Goal: Task Accomplishment & Management: Manage account settings

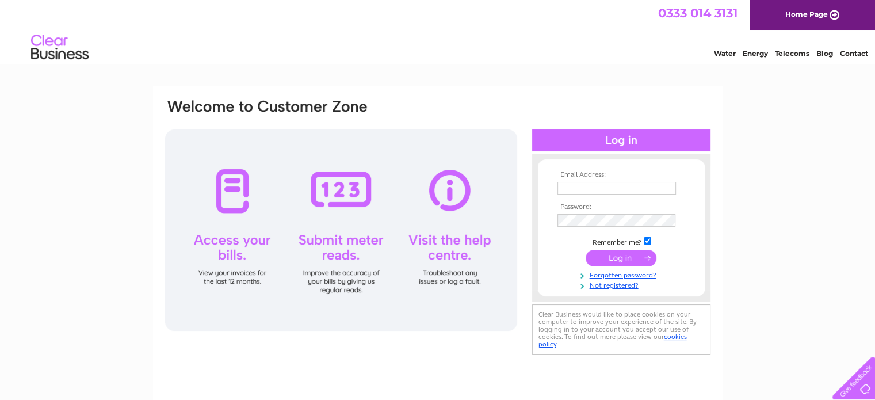
type input "[EMAIL_ADDRESS][DOMAIN_NAME]"
click at [626, 258] on input "submit" at bounding box center [621, 258] width 71 height 16
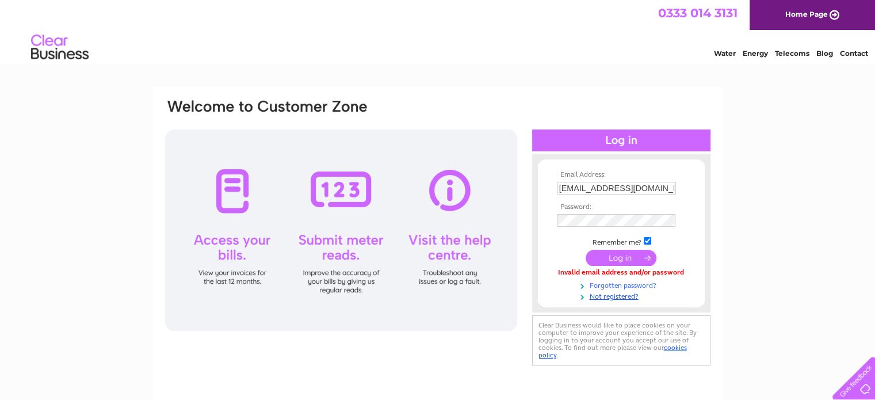
click at [631, 286] on link "Forgotten password?" at bounding box center [623, 284] width 131 height 11
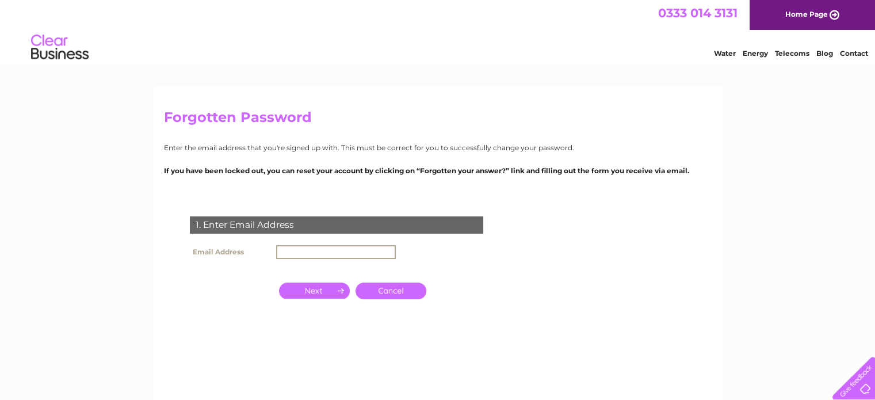
click at [341, 250] on input "text" at bounding box center [336, 252] width 120 height 14
type input "[EMAIL_ADDRESS][DOMAIN_NAME]"
click at [313, 295] on input "button" at bounding box center [314, 289] width 71 height 16
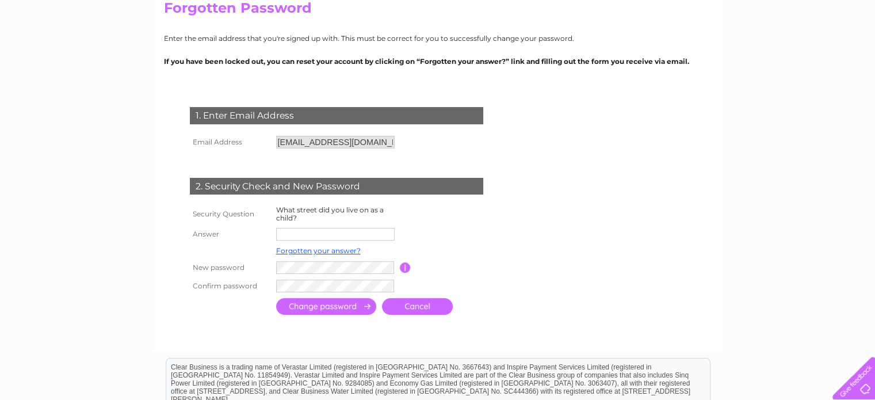
scroll to position [115, 0]
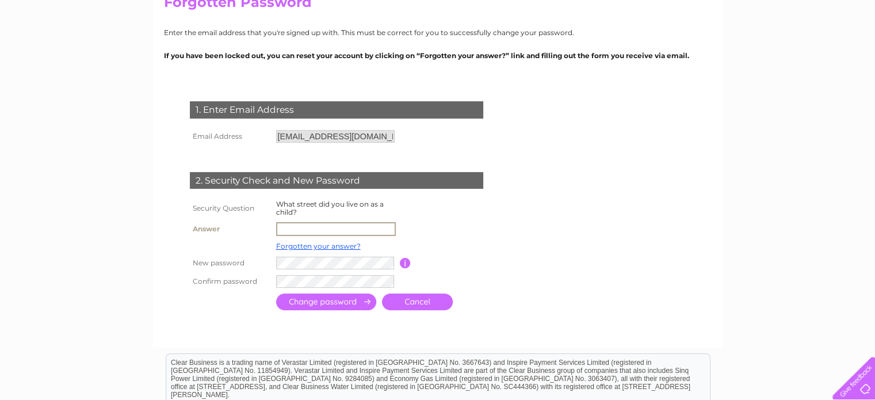
click at [329, 230] on input "text" at bounding box center [336, 229] width 120 height 14
type input "cocklaw st"
click at [409, 262] on input "button" at bounding box center [405, 262] width 11 height 10
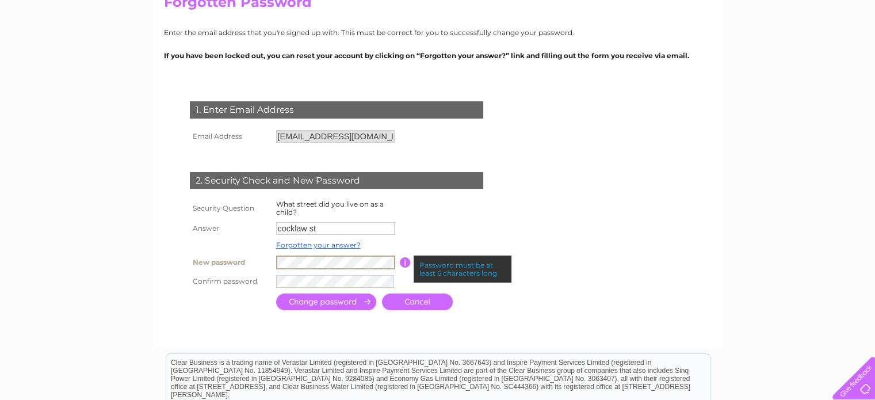
click at [243, 260] on tr "New password Password must be at least 6 characters long" at bounding box center [350, 263] width 327 height 20
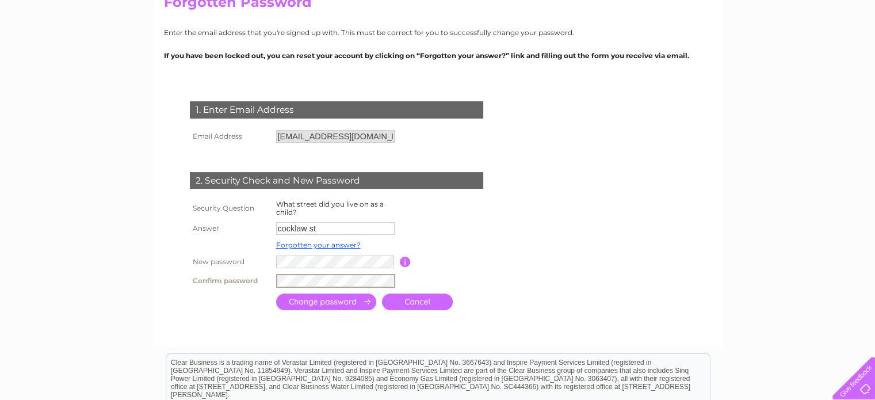
click at [226, 276] on tr "Confirm password" at bounding box center [350, 281] width 327 height 20
click at [304, 302] on input "submit" at bounding box center [326, 300] width 100 height 17
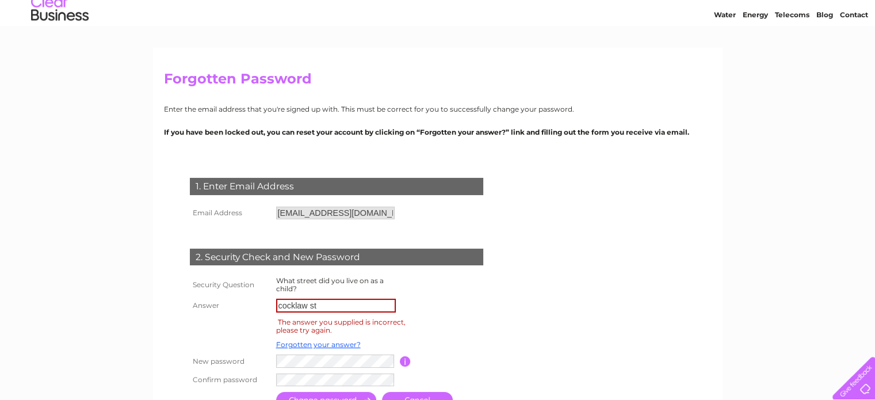
scroll to position [58, 0]
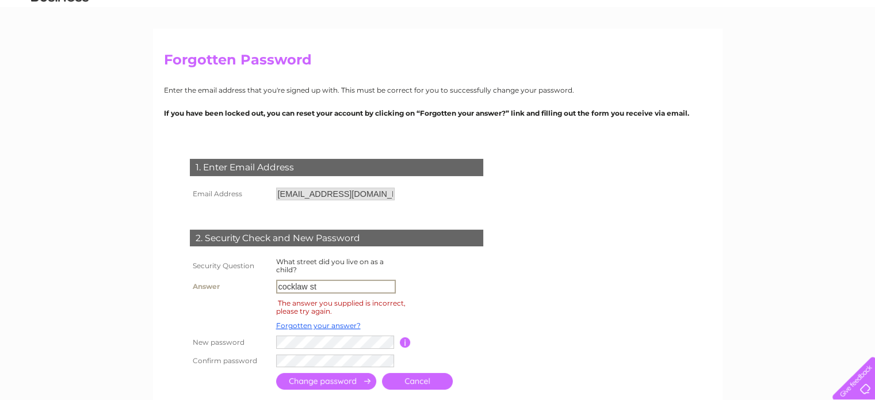
click at [283, 287] on input "cocklaw st" at bounding box center [336, 287] width 120 height 14
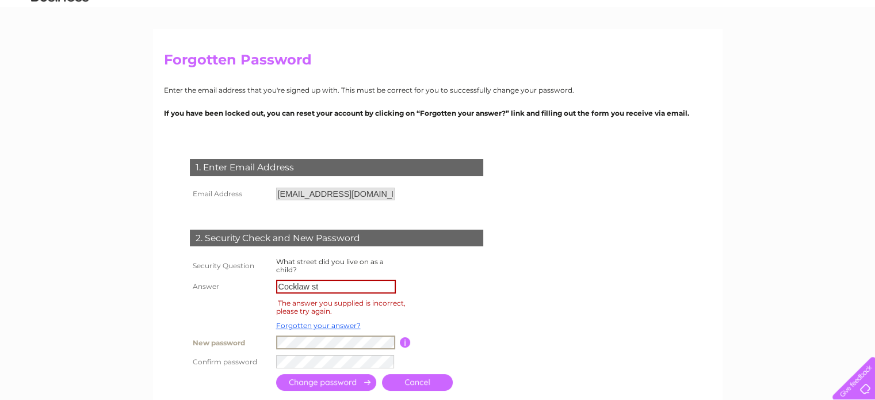
click at [244, 348] on tr "New password Password must be at least 6 characters long" at bounding box center [350, 343] width 327 height 20
click at [243, 365] on tr "Confirm password" at bounding box center [350, 362] width 327 height 20
click at [218, 351] on tr "New password Password must be at least 6 characters long" at bounding box center [350, 342] width 327 height 18
click at [340, 382] on input "submit" at bounding box center [326, 381] width 100 height 17
click at [228, 342] on tr "New password Password must be at least 6 characters long" at bounding box center [350, 343] width 327 height 20
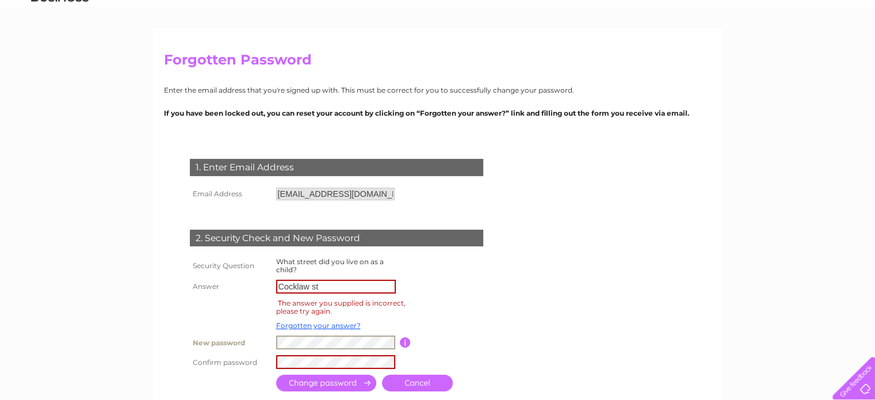
click at [327, 377] on input "submit" at bounding box center [326, 383] width 100 height 17
click at [349, 389] on input "submit" at bounding box center [326, 383] width 100 height 17
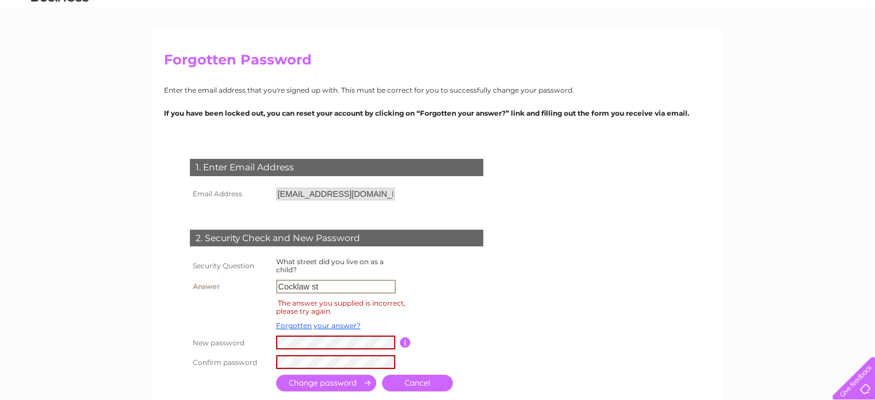
click at [313, 287] on input "Cocklaw st" at bounding box center [336, 287] width 120 height 14
click at [433, 287] on td at bounding box center [451, 287] width 103 height 20
click at [337, 290] on input "Cocklawst" at bounding box center [336, 287] width 120 height 14
type input "Cocklaw"
click at [445, 280] on td at bounding box center [451, 287] width 103 height 20
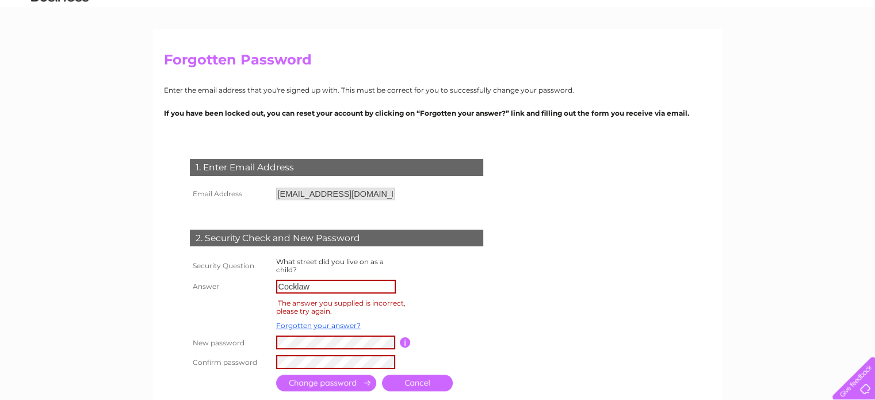
click at [320, 384] on input "submit" at bounding box center [326, 383] width 100 height 17
click at [330, 383] on input "submit" at bounding box center [326, 383] width 100 height 17
click at [332, 382] on input "submit" at bounding box center [326, 383] width 100 height 17
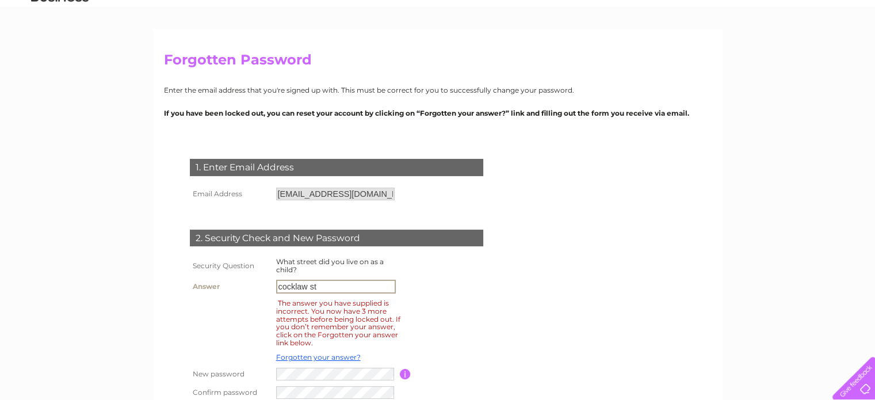
drag, startPoint x: 317, startPoint y: 285, endPoint x: 191, endPoint y: 273, distance: 126.1
click at [191, 273] on tbody "Security Question What street did you live on as a child? Answer [GEOGRAPHIC_DA…" at bounding box center [350, 328] width 327 height 147
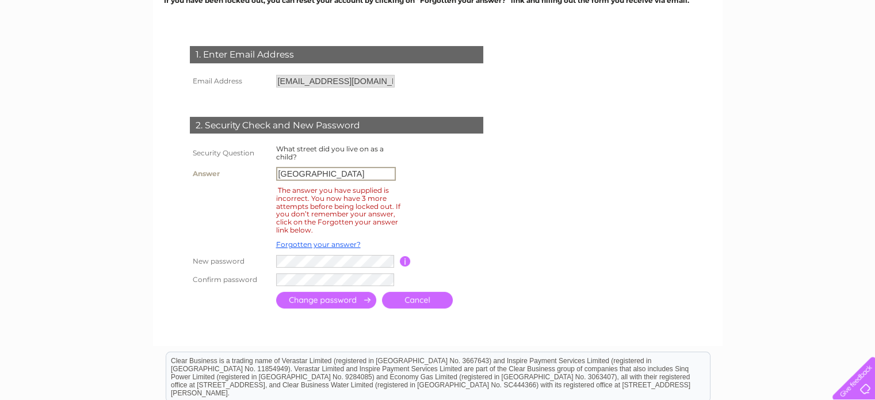
scroll to position [173, 0]
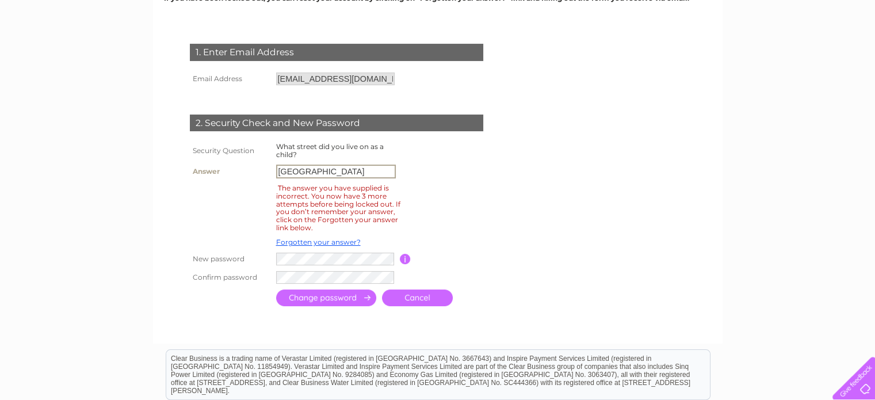
type input "[GEOGRAPHIC_DATA]"
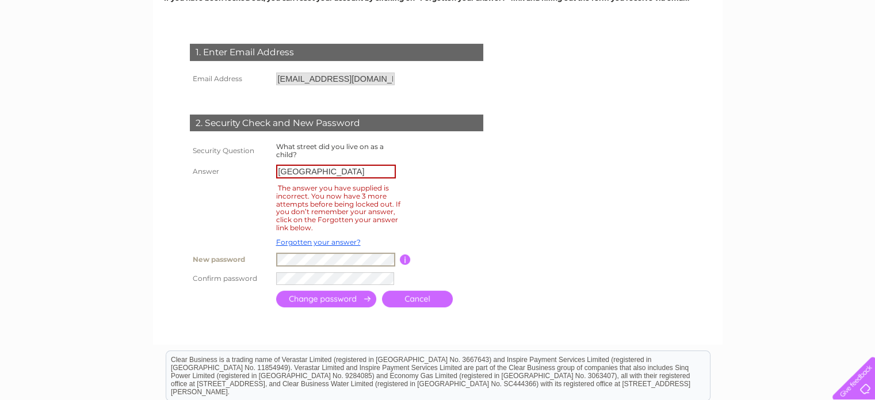
click at [161, 247] on div "Forgotten Password Enter the email address that you're signed up with. This mus…" at bounding box center [438, 129] width 570 height 431
click at [295, 300] on input "submit" at bounding box center [326, 299] width 100 height 17
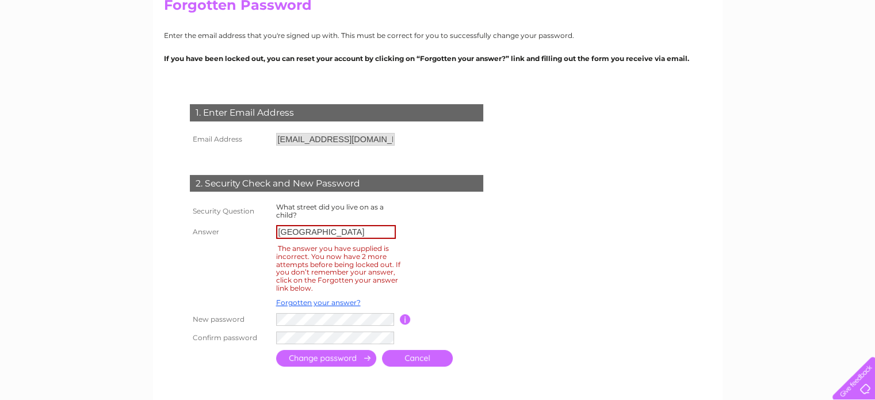
scroll to position [115, 0]
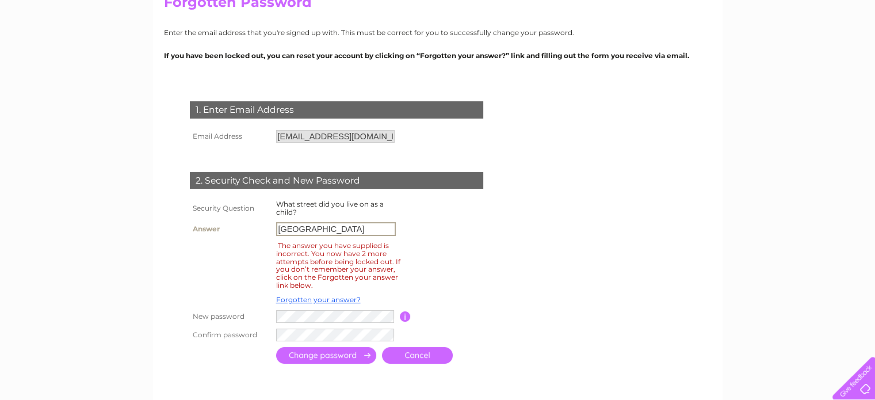
drag, startPoint x: 310, startPoint y: 229, endPoint x: 475, endPoint y: 220, distance: 164.8
click at [475, 220] on tr "Answer [GEOGRAPHIC_DATA]" at bounding box center [350, 229] width 327 height 20
type input "CocklawSt"
drag, startPoint x: 360, startPoint y: 226, endPoint x: 239, endPoint y: 230, distance: 120.4
click at [239, 230] on tr "Answer [GEOGRAPHIC_DATA]" at bounding box center [350, 229] width 327 height 20
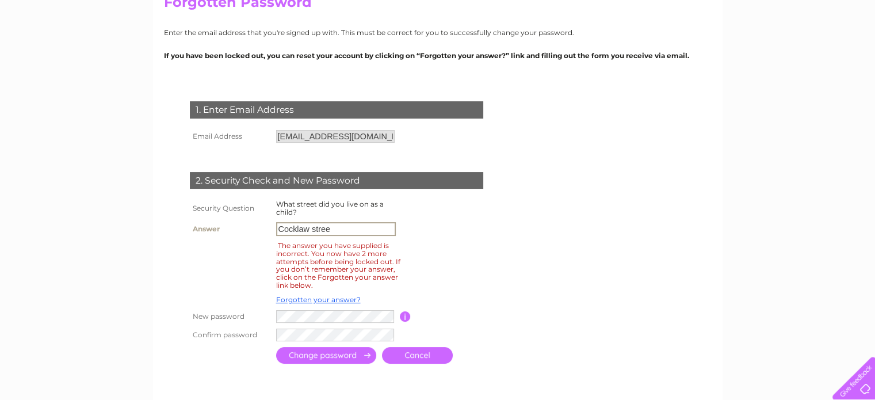
type input "[GEOGRAPHIC_DATA]"
click at [333, 299] on link "Forgotten your answer?" at bounding box center [318, 299] width 85 height 9
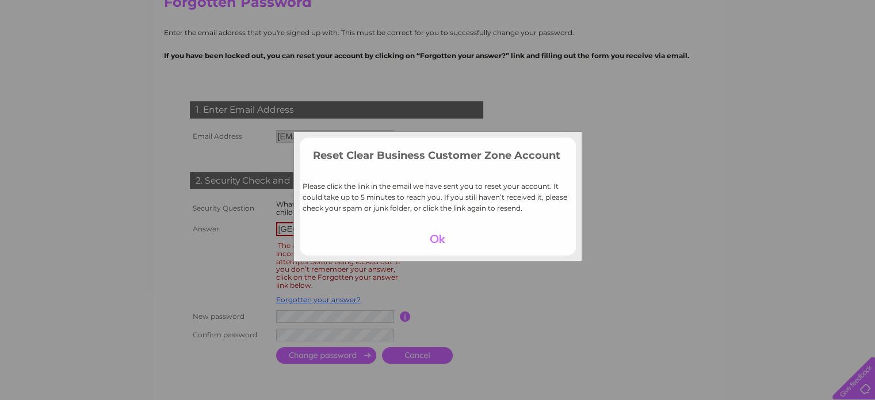
click at [435, 243] on div at bounding box center [437, 239] width 71 height 16
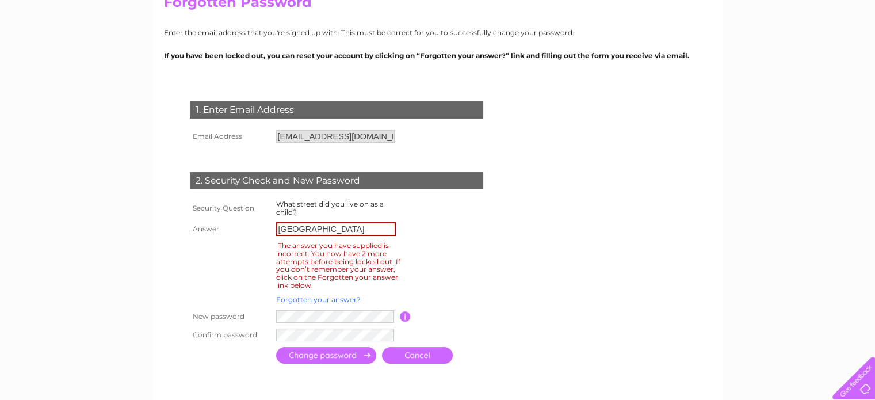
click at [335, 299] on link "Forgotten your answer?" at bounding box center [318, 299] width 85 height 9
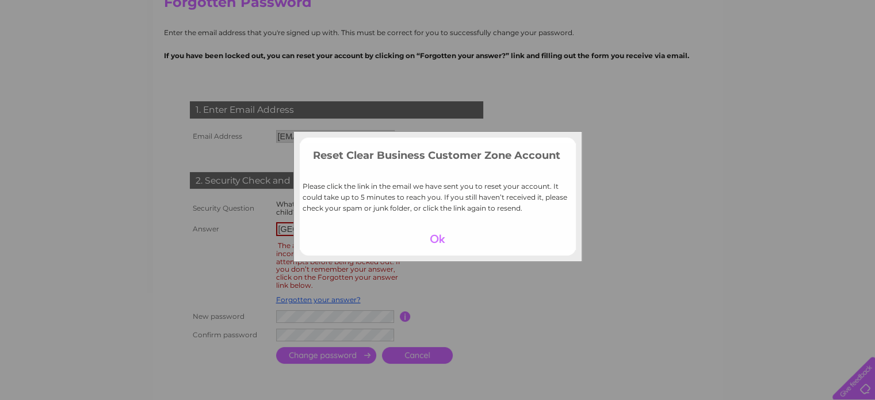
click at [438, 237] on div at bounding box center [437, 239] width 71 height 16
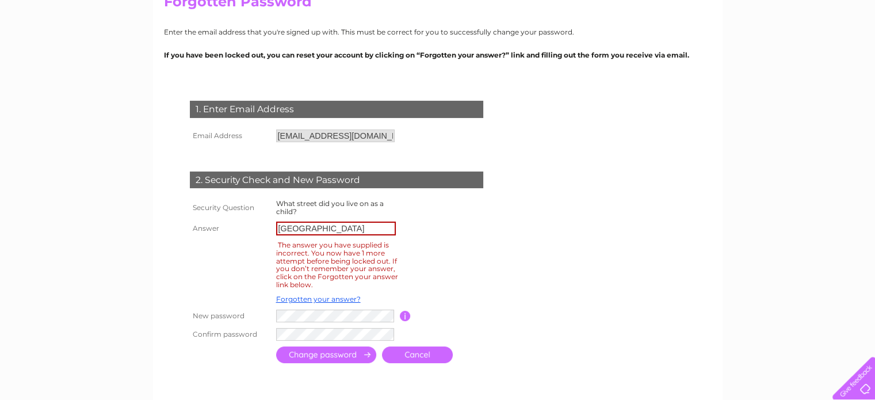
scroll to position [116, 0]
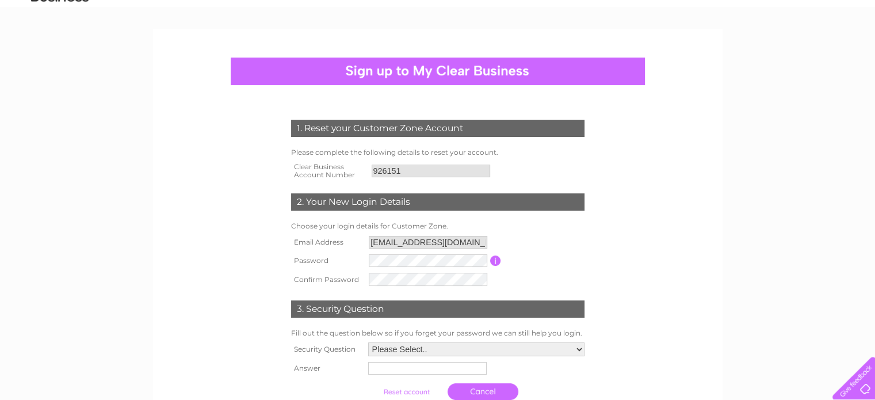
scroll to position [115, 0]
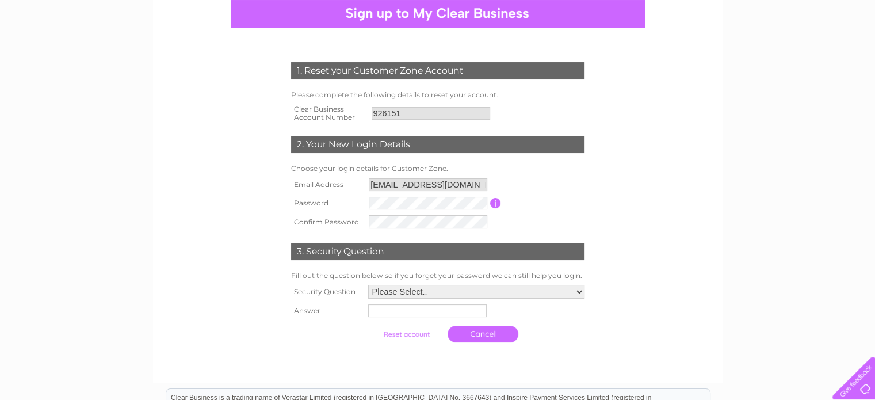
click at [555, 214] on table "Email Address kfernie@davids-kitchen.com Password Password must be at least 6 c…" at bounding box center [437, 204] width 299 height 56
click at [473, 291] on select "Please Select.. In what town or city was your first job? In what town or city d…" at bounding box center [476, 292] width 218 height 15
select select "1"
click at [367, 285] on select "Please Select.. In what town or city was your first job? In what town or city d…" at bounding box center [476, 292] width 218 height 15
click at [444, 309] on input "text" at bounding box center [428, 311] width 120 height 14
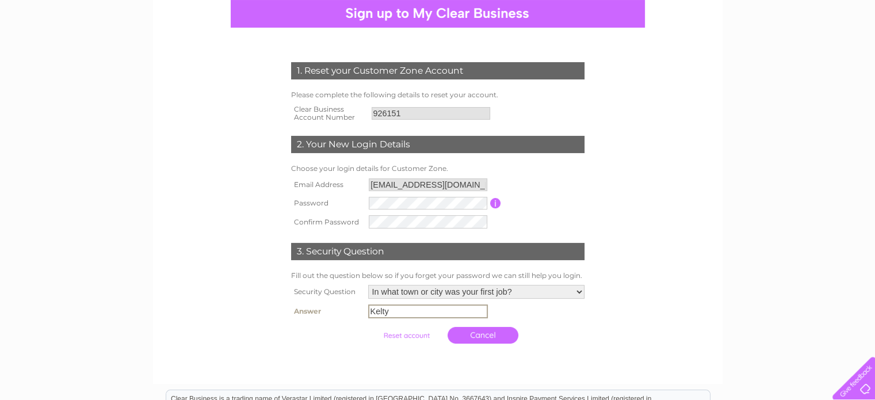
type input "Kelty"
click at [421, 337] on input "submit" at bounding box center [406, 335] width 71 height 16
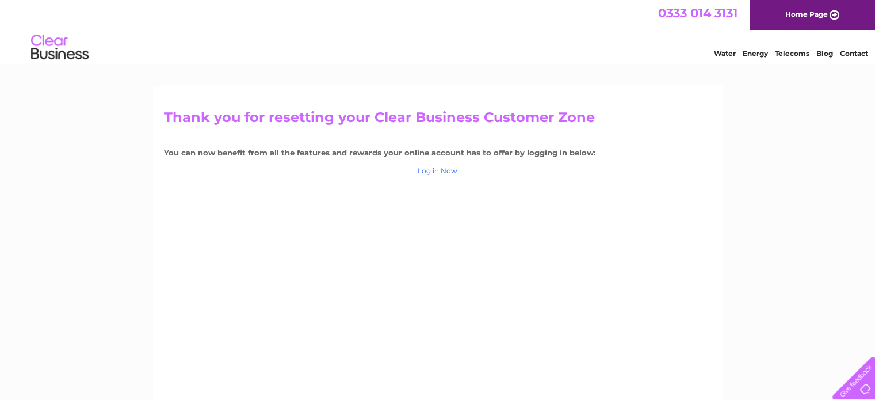
click at [449, 172] on link "Log in Now" at bounding box center [438, 170] width 40 height 9
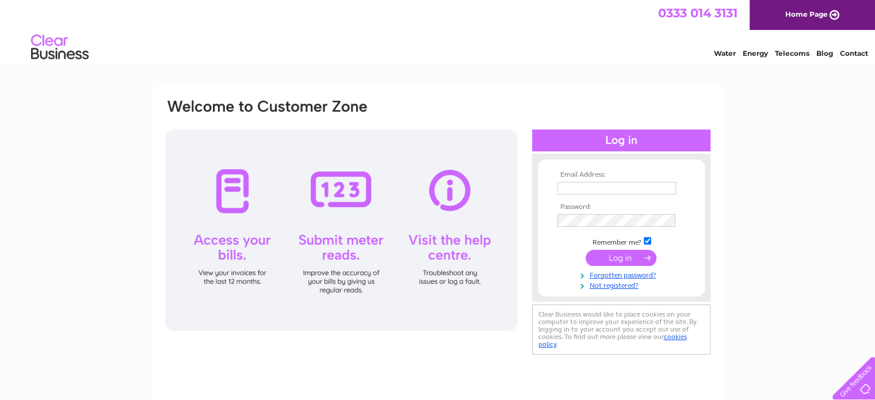
type input "kfernie@davids-kitchen.com"
click at [641, 260] on input "submit" at bounding box center [621, 258] width 71 height 16
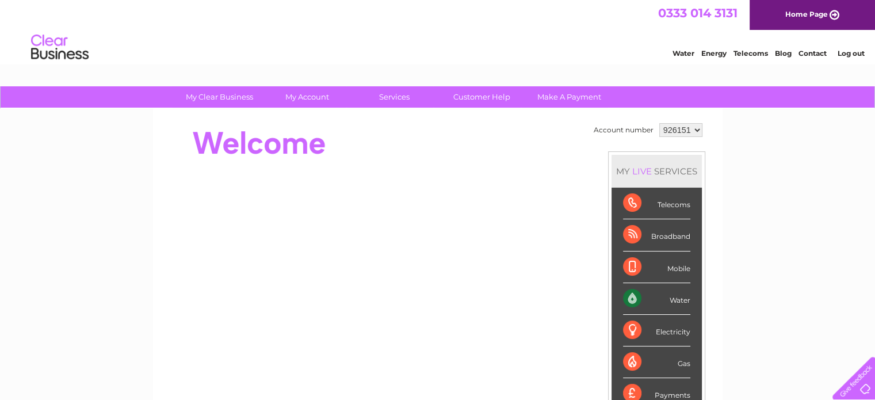
click at [703, 133] on td "926151" at bounding box center [681, 130] width 49 height 20
click at [695, 133] on select "926151" at bounding box center [681, 130] width 43 height 14
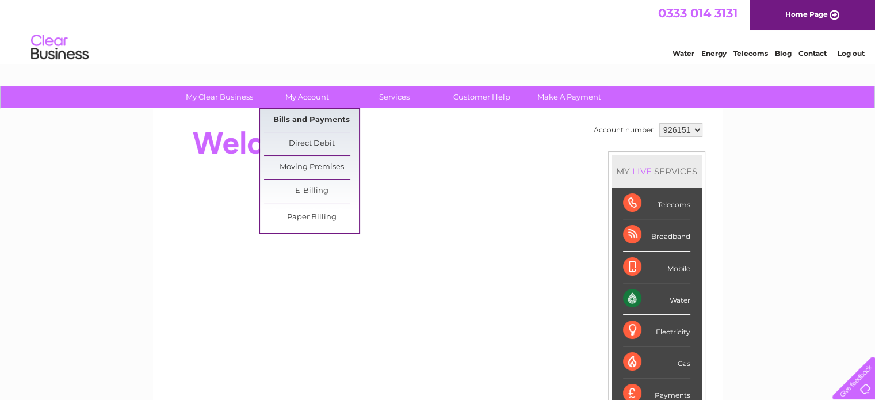
click at [321, 120] on link "Bills and Payments" at bounding box center [311, 120] width 95 height 23
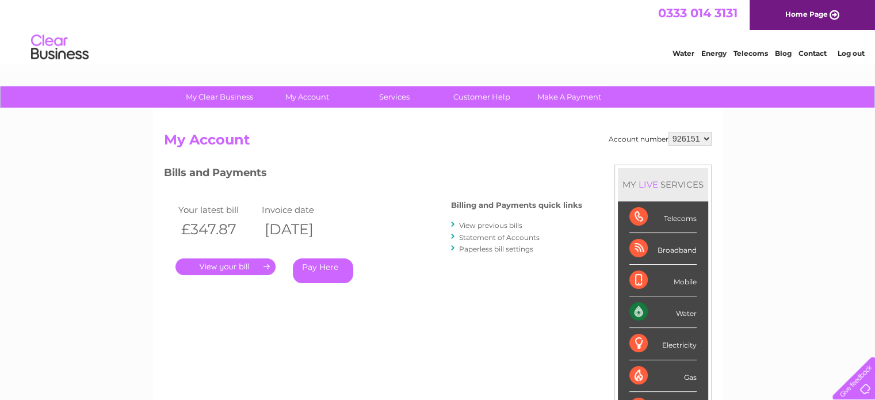
click at [256, 261] on link "." at bounding box center [226, 266] width 100 height 17
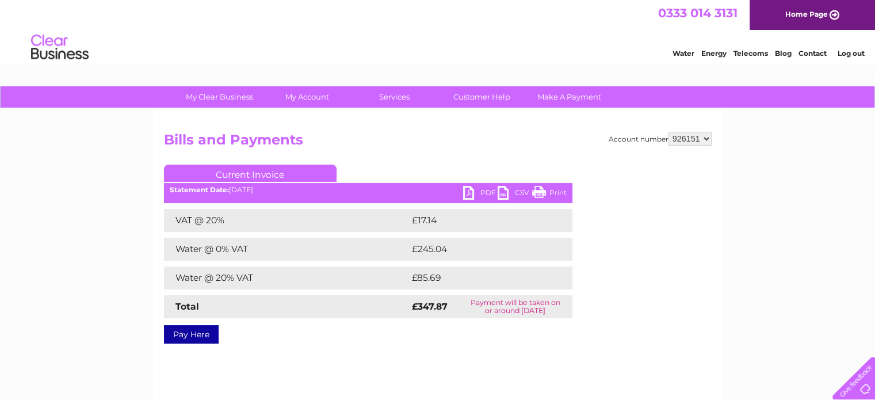
click at [489, 195] on link "PDF" at bounding box center [480, 194] width 35 height 17
